Goal: Information Seeking & Learning: Compare options

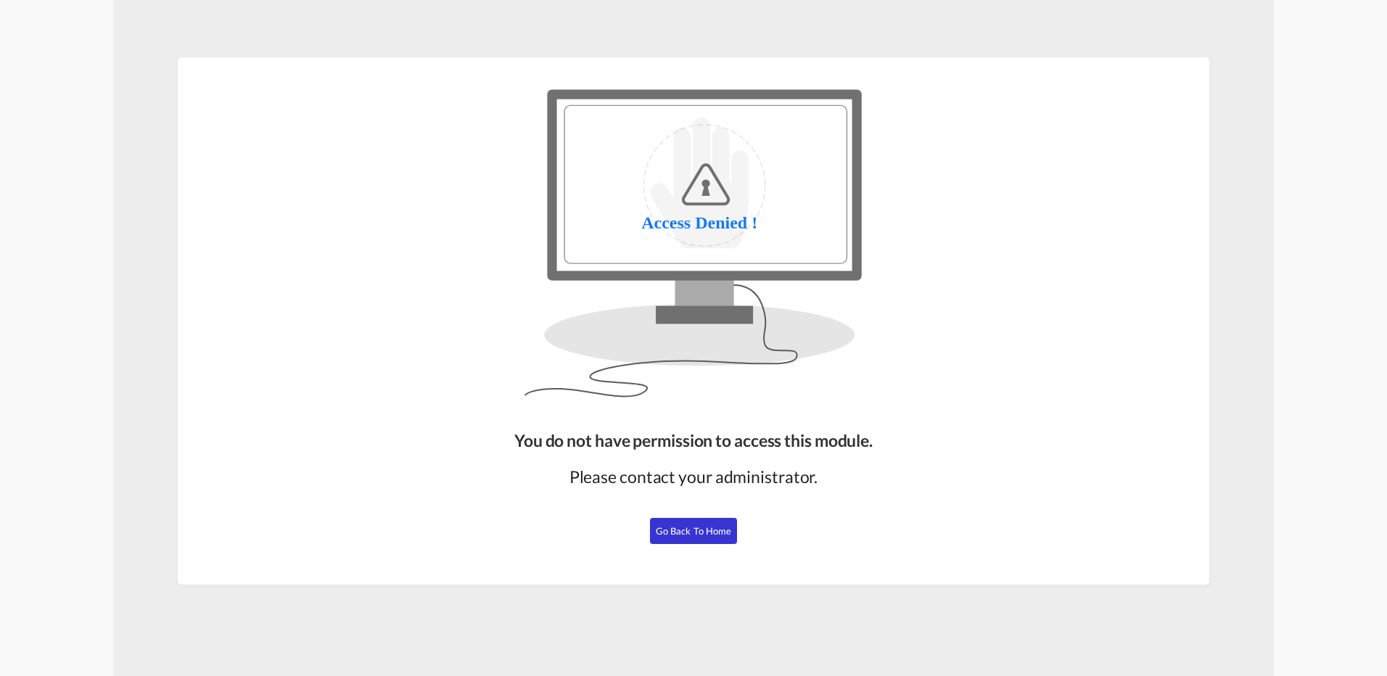
click at [690, 533] on span "Go Back to Home" at bounding box center [694, 531] width 76 height 12
click at [686, 530] on span "Go Back to Home" at bounding box center [694, 531] width 76 height 12
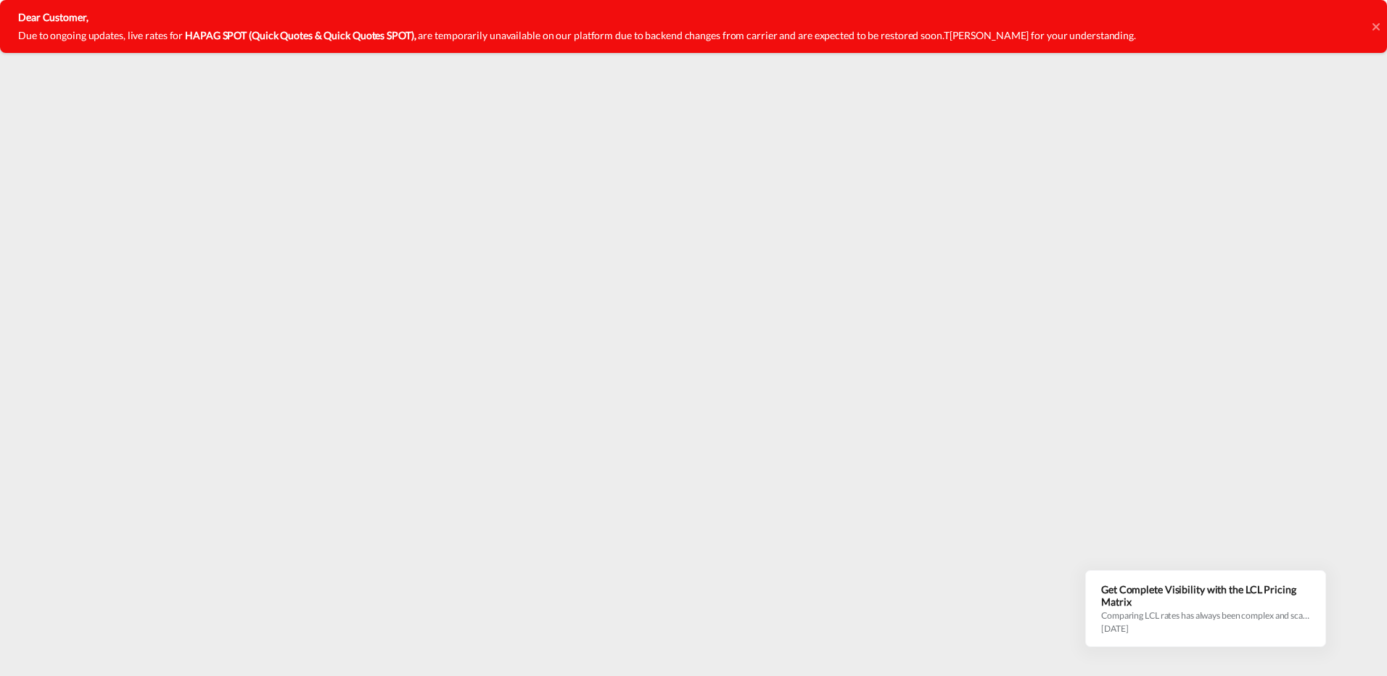
click at [1375, 24] on icon at bounding box center [1375, 27] width 7 height 12
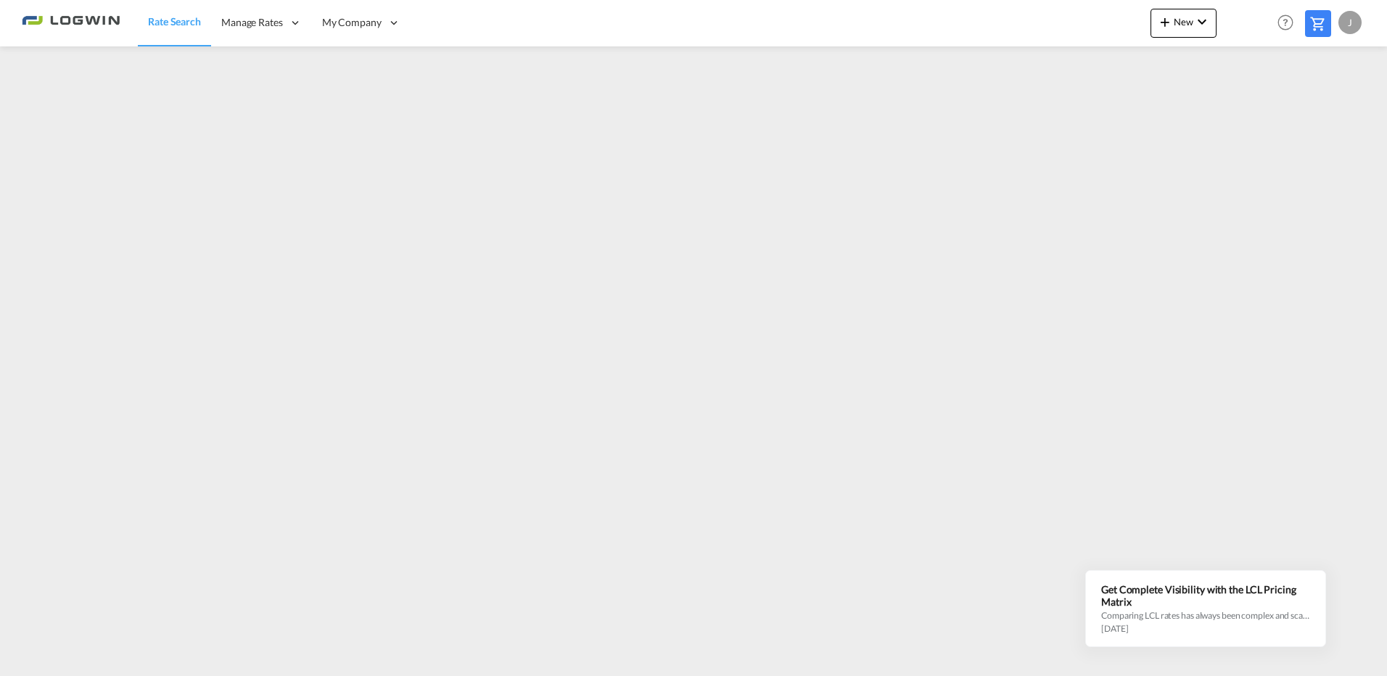
click at [1357, 21] on div "J" at bounding box center [1349, 22] width 23 height 23
click at [1316, 108] on button "Logout" at bounding box center [1333, 110] width 94 height 29
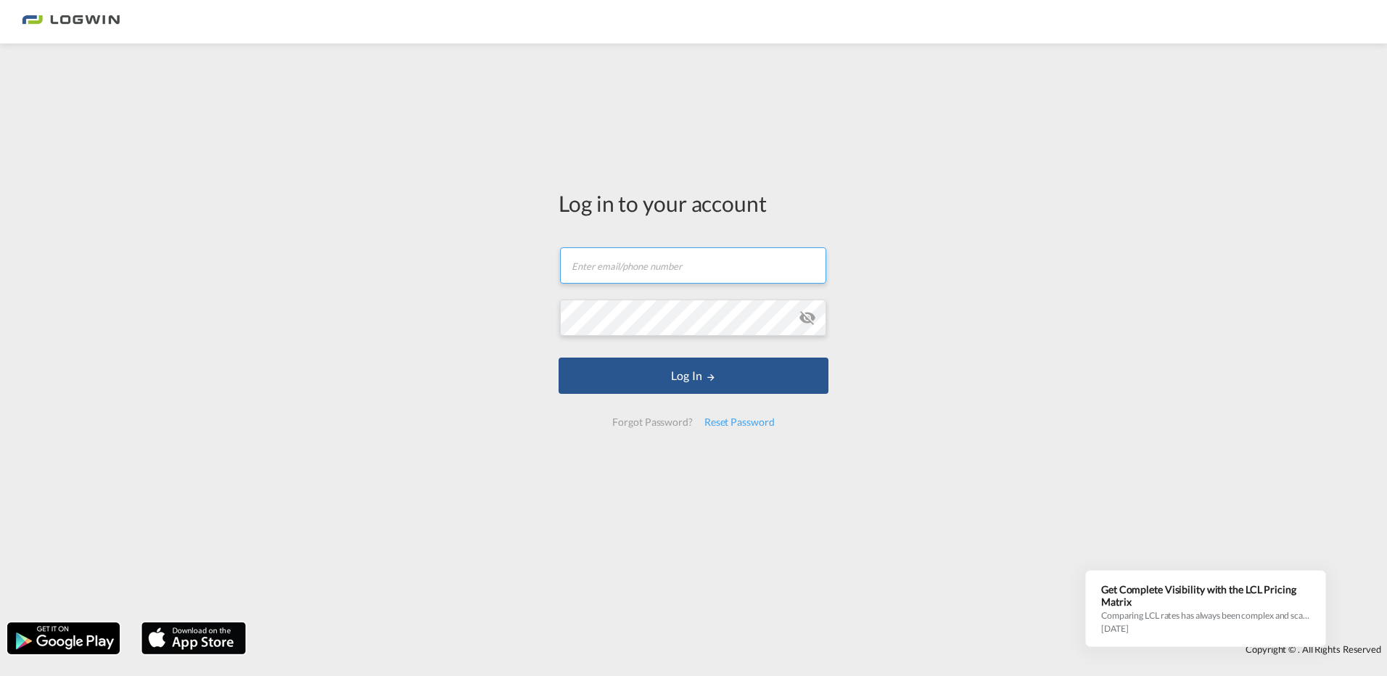
click at [611, 275] on input "text" at bounding box center [693, 265] width 266 height 36
type input "jens.fecher@logwin-logistics.com"
click at [558, 358] on button "Log In" at bounding box center [693, 376] width 270 height 36
